Goal: Task Accomplishment & Management: Complete application form

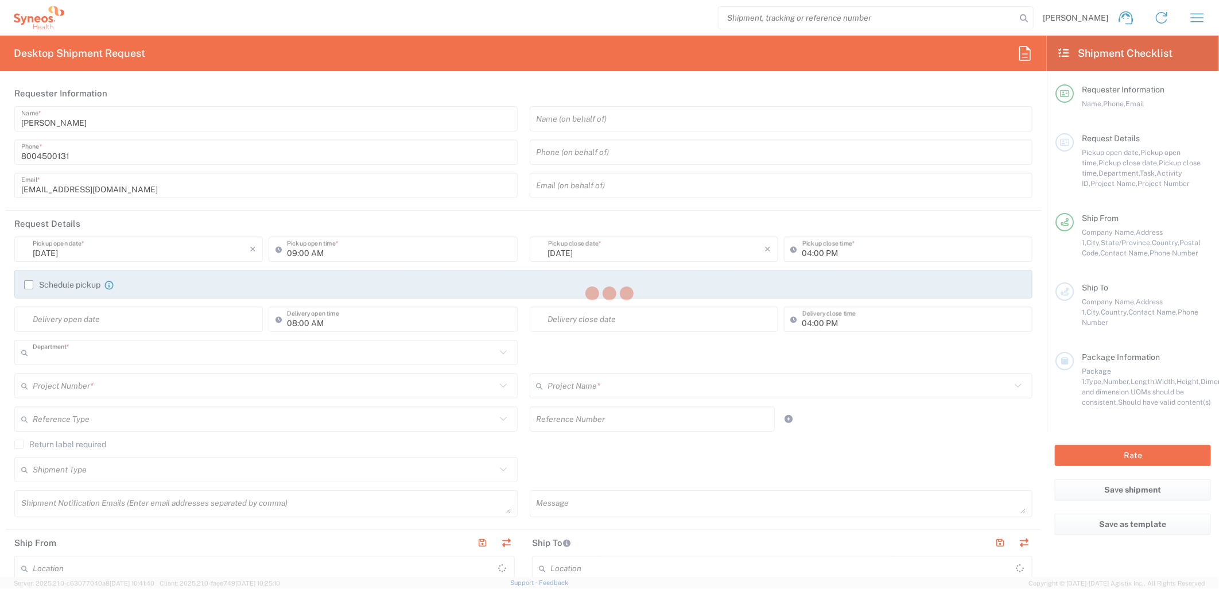
type input "4205"
type input "[US_STATE]"
type input "[GEOGRAPHIC_DATA]"
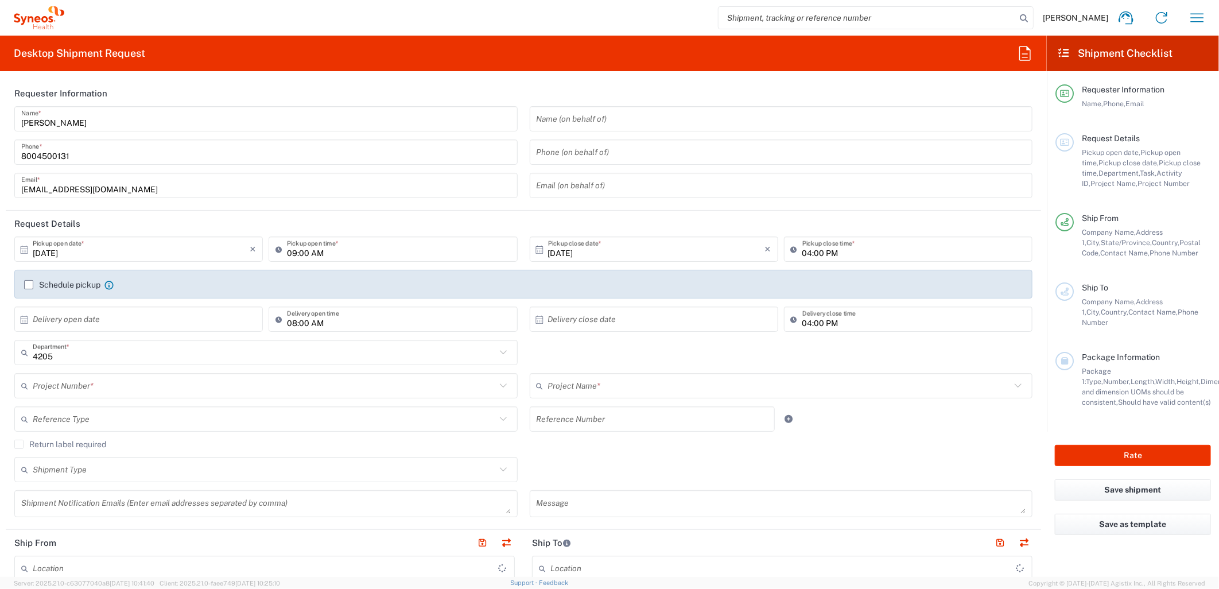
click at [777, 12] on input "search" at bounding box center [867, 18] width 297 height 22
type input "Syneos Health Commercial Servi- [GEOGRAPHIC_DATA] [GEOGRAPHIC_DATA]"
paste input "1ZK124829013472704"
type input "1ZK124829013472704"
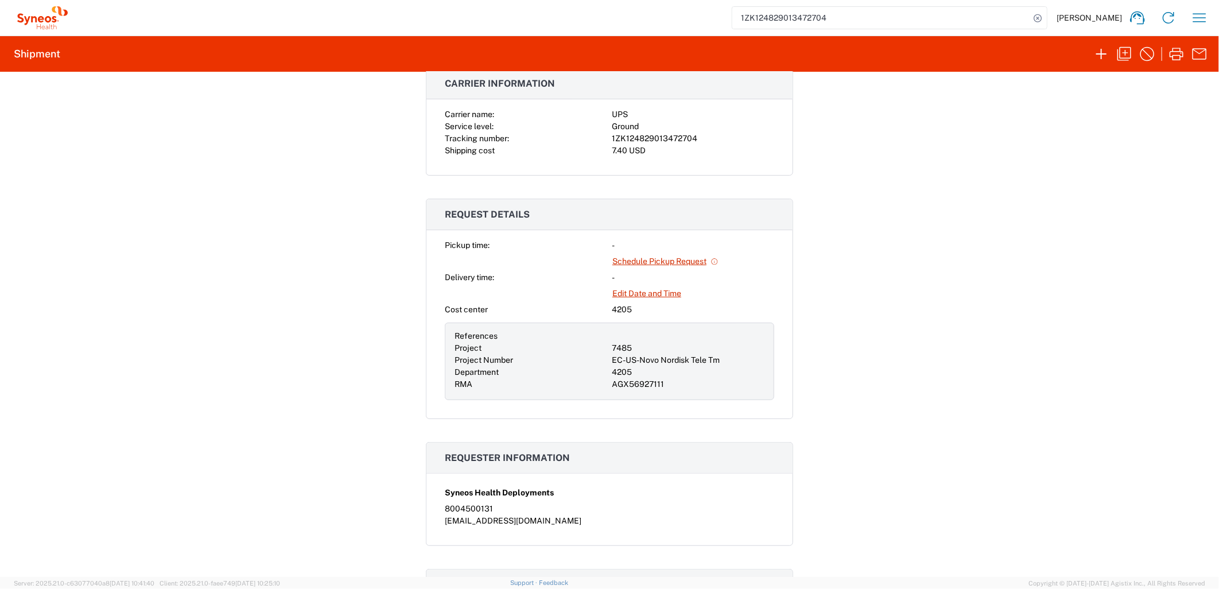
scroll to position [191, 0]
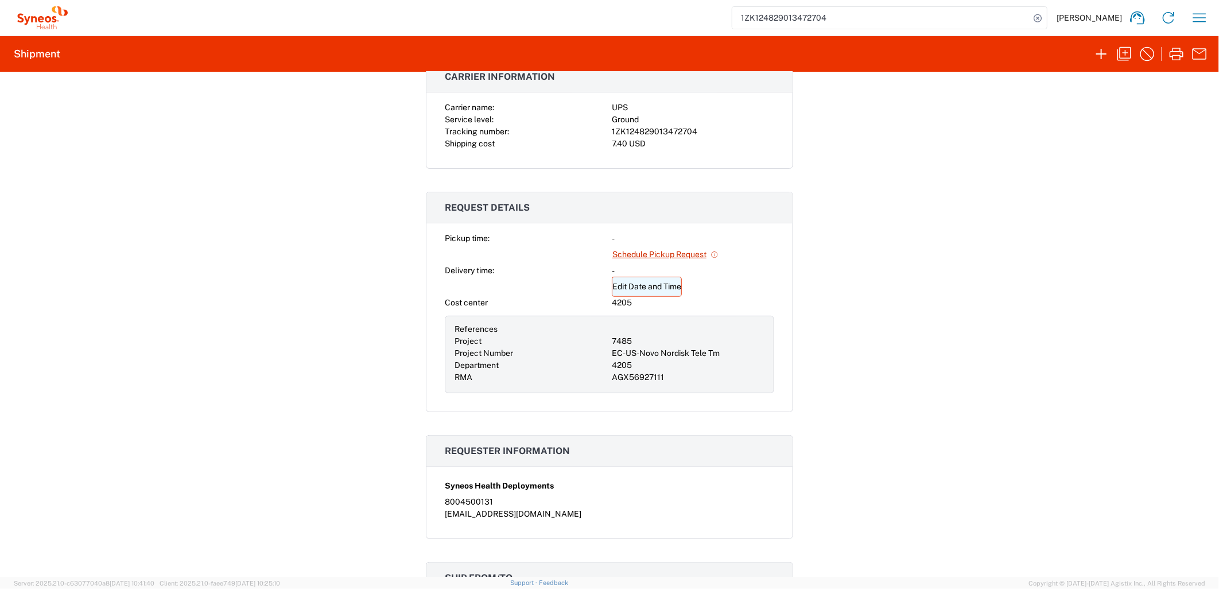
click at [664, 285] on link "Edit Date and Time" at bounding box center [647, 287] width 70 height 20
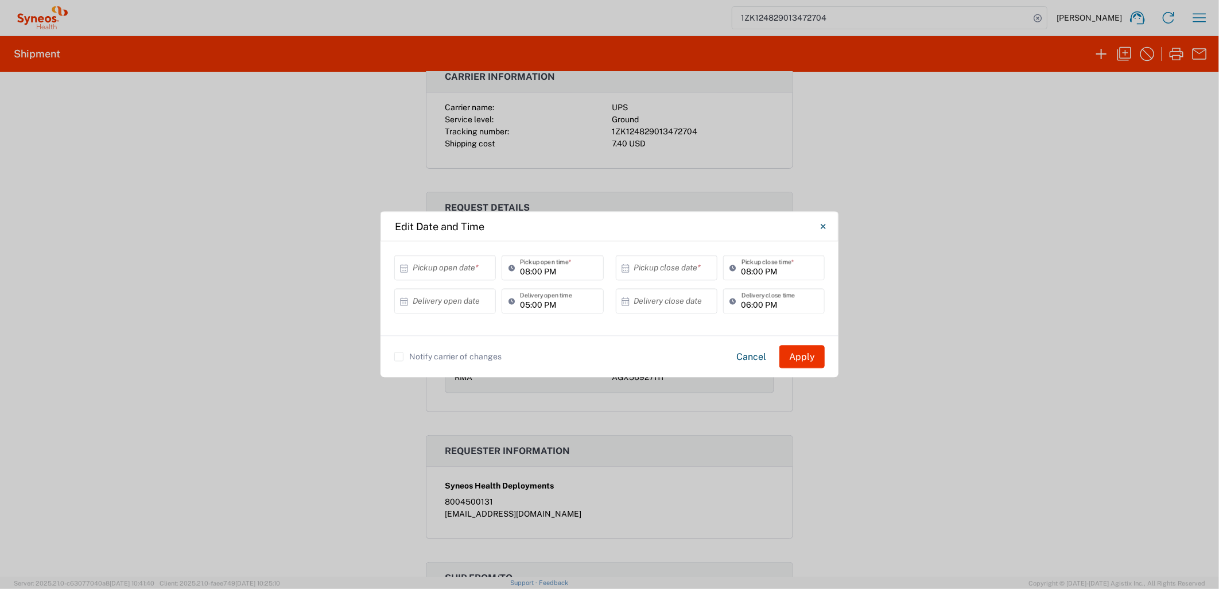
click at [405, 267] on icon at bounding box center [404, 268] width 7 height 8
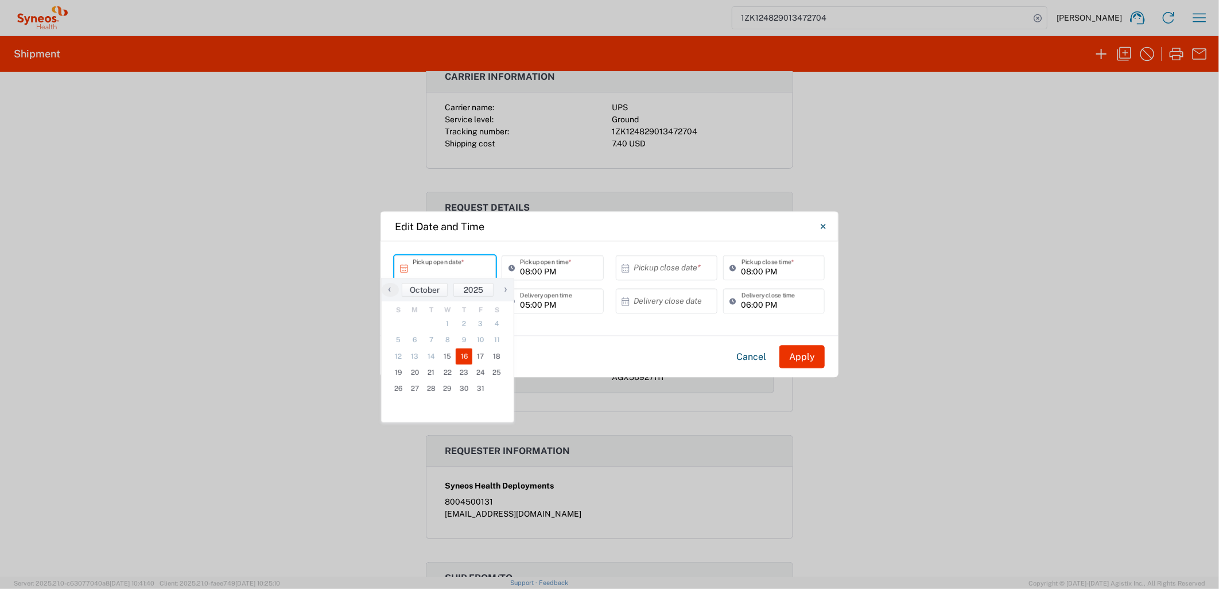
click at [462, 356] on span "16" at bounding box center [464, 356] width 17 height 16
type input "[DATE]"
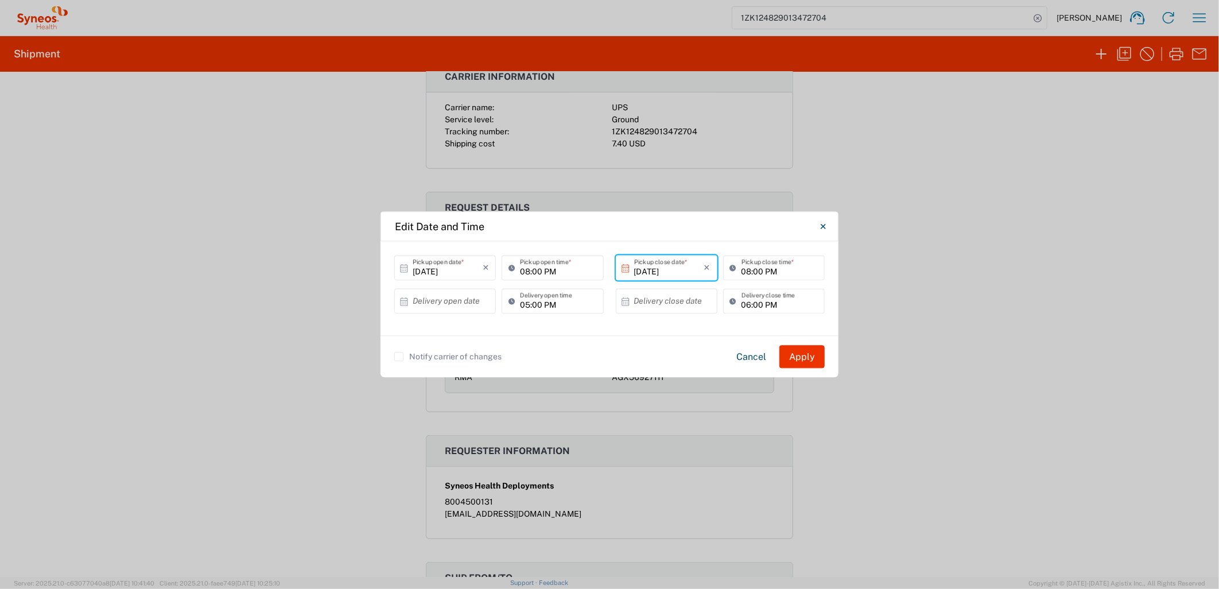
click at [584, 271] on input "08:00 PM" at bounding box center [558, 268] width 76 height 20
click at [520, 274] on input "08:00 PM" at bounding box center [558, 268] width 76 height 20
click at [521, 273] on input "08:00 PM" at bounding box center [558, 268] width 76 height 20
type input "01:00 PM"
click at [742, 270] on input "08:00 PM" at bounding box center [780, 268] width 76 height 20
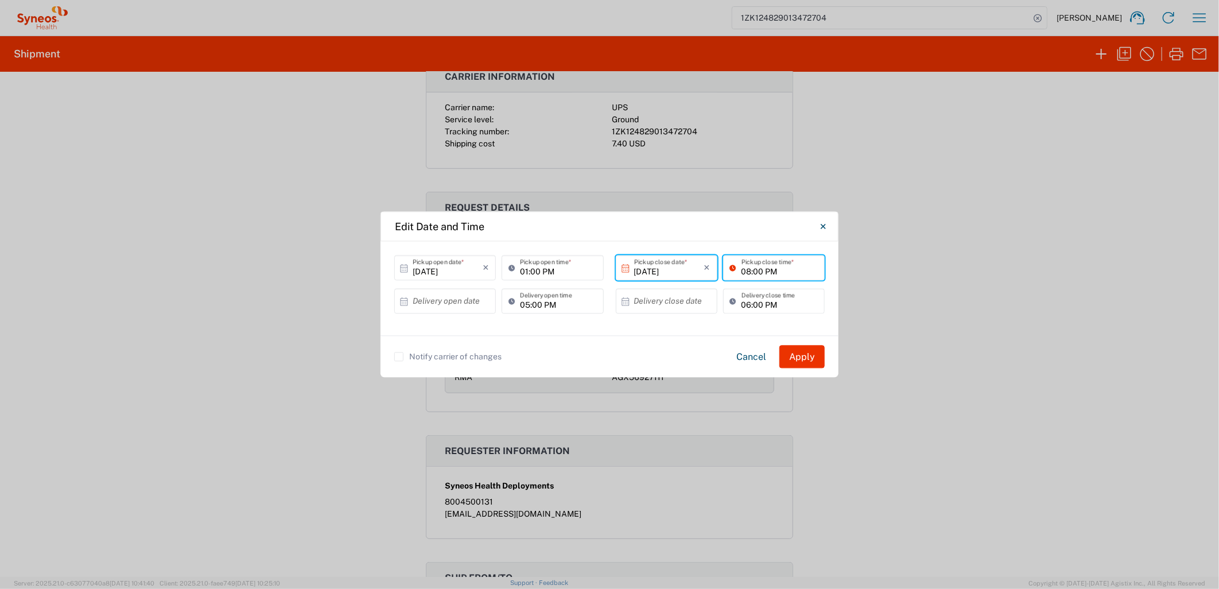
click at [742, 270] on input "08:00 PM" at bounding box center [780, 268] width 76 height 20
type input "04:00 PM"
click at [581, 320] on div "05:00 PM Delivery open time" at bounding box center [552, 305] width 107 height 33
click at [802, 358] on button "Apply" at bounding box center [802, 357] width 45 height 23
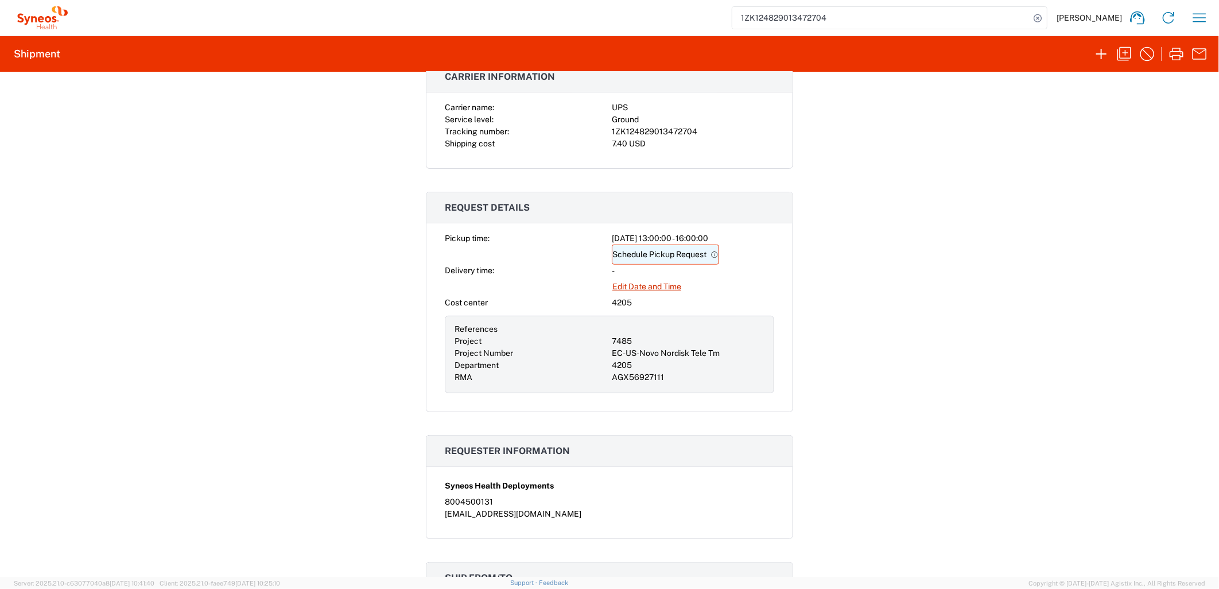
click at [672, 253] on link "Schedule Pickup Request" at bounding box center [665, 255] width 107 height 20
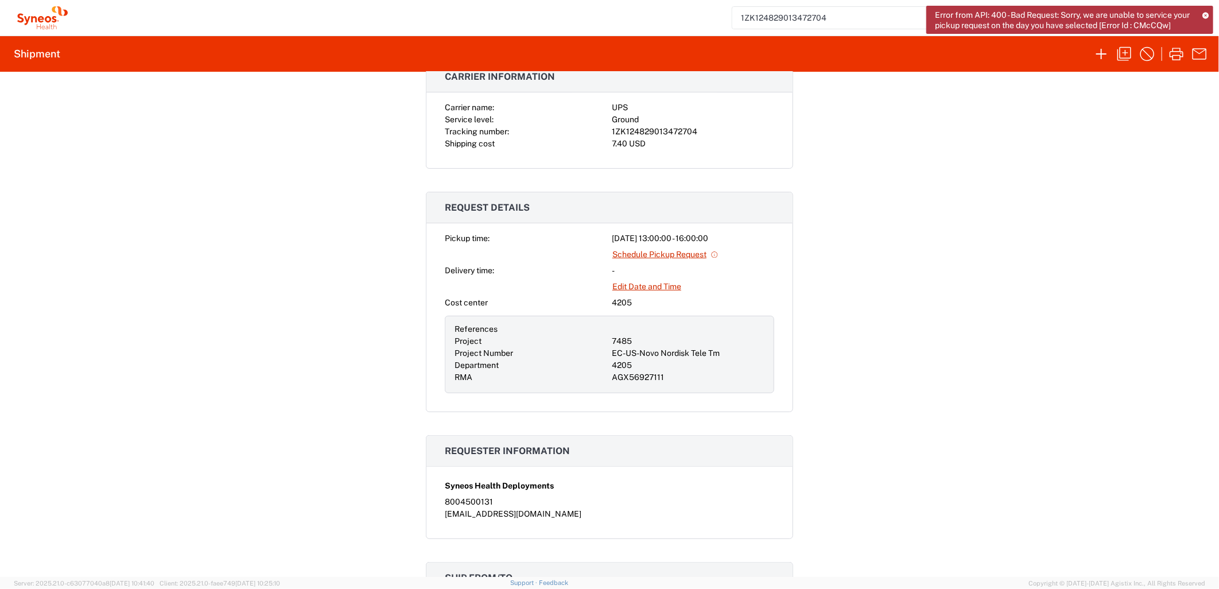
click at [1206, 13] on icon at bounding box center [1206, 15] width 6 height 6
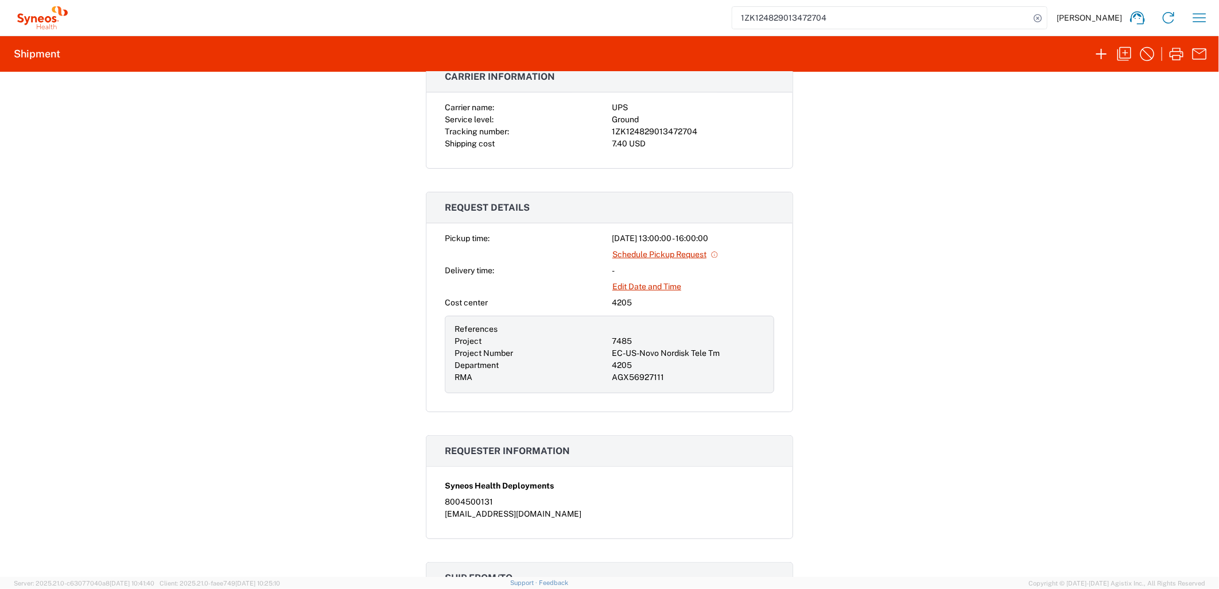
click at [960, 353] on div "Shipment 56927134 Google Maps Documents Shipping Label Thermal Carrier informat…" at bounding box center [609, 324] width 1219 height 505
click at [871, 325] on div "Shipment 56927134 Google Maps Documents Shipping Label Thermal Carrier informat…" at bounding box center [609, 324] width 1219 height 505
click at [706, 310] on div "Pickup time: [DATE] 13:00:00 - 16:00:00 Schedule Pickup Request Delivery time: …" at bounding box center [609, 312] width 329 height 161
click at [665, 289] on link "Edit Date and Time" at bounding box center [647, 287] width 70 height 20
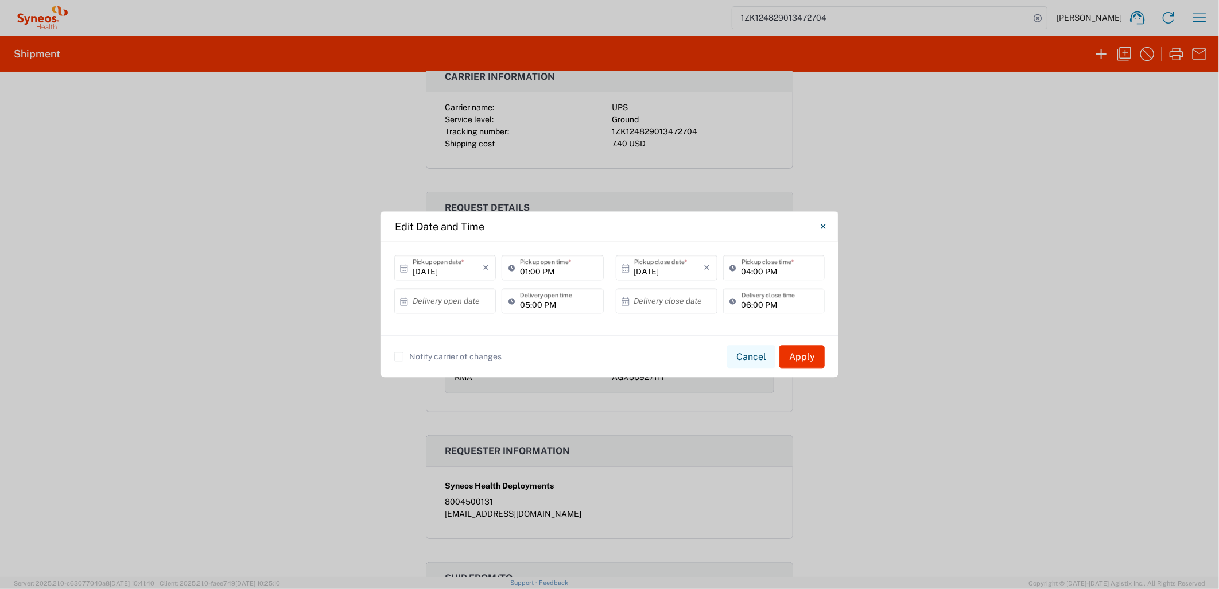
click at [739, 348] on button "Cancel" at bounding box center [751, 357] width 48 height 23
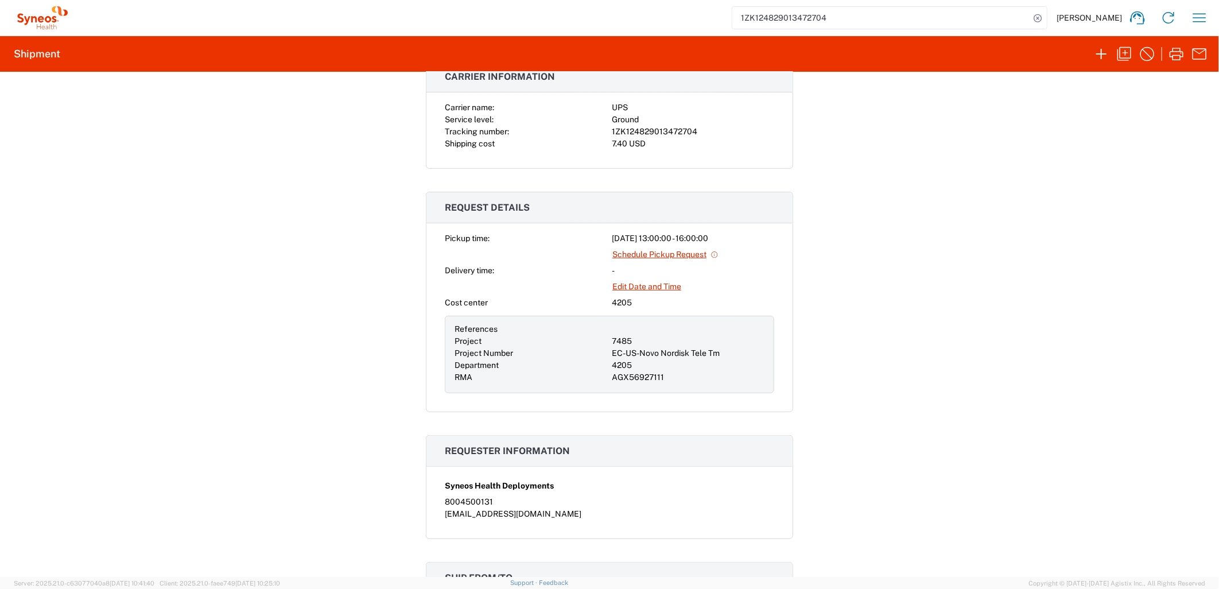
drag, startPoint x: 725, startPoint y: 239, endPoint x: 598, endPoint y: 236, distance: 126.9
click at [598, 236] on div "Pickup time: [DATE] 13:00:00 - 16:00:00 Schedule Pickup Request Delivery time: …" at bounding box center [609, 312] width 329 height 161
click at [499, 259] on div at bounding box center [526, 255] width 162 height 20
drag, startPoint x: 457, startPoint y: 238, endPoint x: 742, endPoint y: 236, distance: 285.3
click at [742, 236] on div "Pickup time: [DATE] 13:00:00 - 16:00:00 Schedule Pickup Request Delivery time: …" at bounding box center [609, 321] width 366 height 179
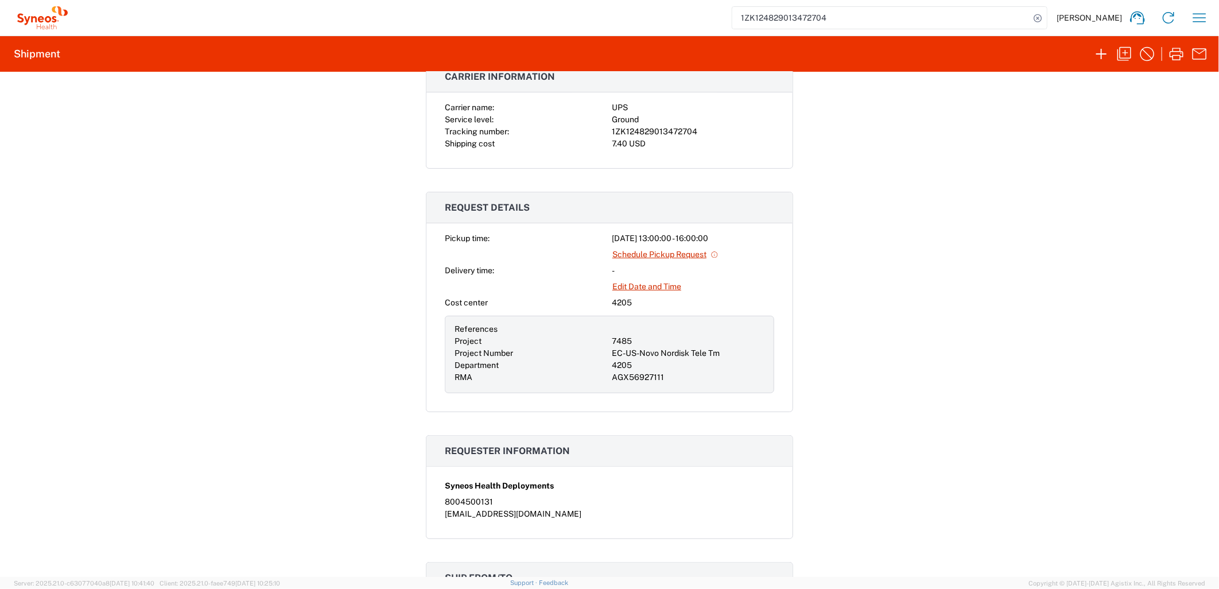
copy div "Pickup time: [DATE] 13:00:00 - 16:00:00"
click at [899, 254] on div "Shipment 56927134 Google Maps Documents Shipping Label Thermal Carrier informat…" at bounding box center [609, 324] width 1219 height 505
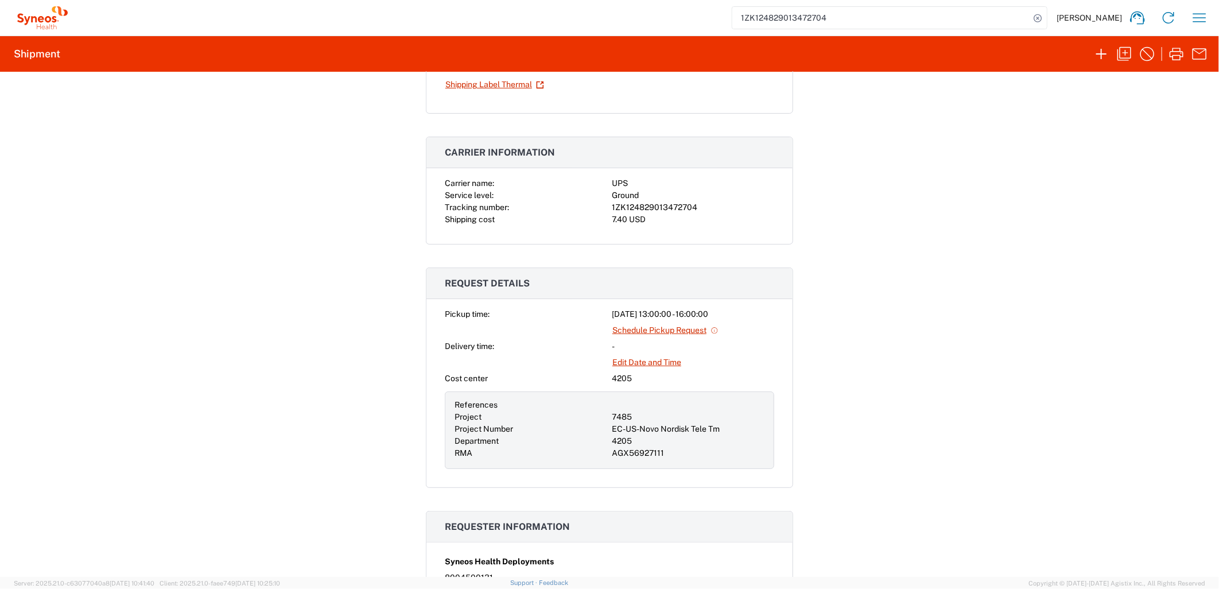
scroll to position [0, 0]
